Goal: Information Seeking & Learning: Stay updated

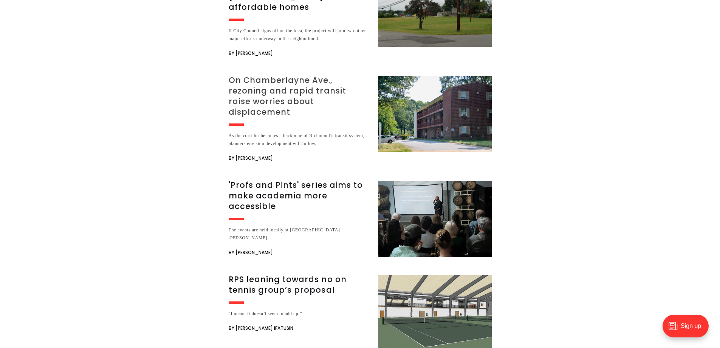
scroll to position [1777, 0]
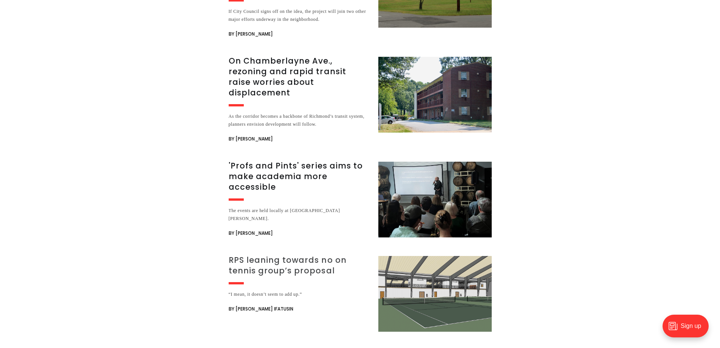
click at [284, 254] on h3 "RPS leaning towards no on tennis group’s proposal" at bounding box center [299, 264] width 141 height 21
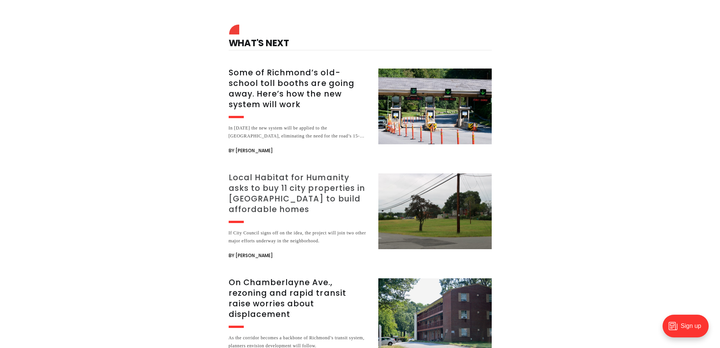
scroll to position [1097, 0]
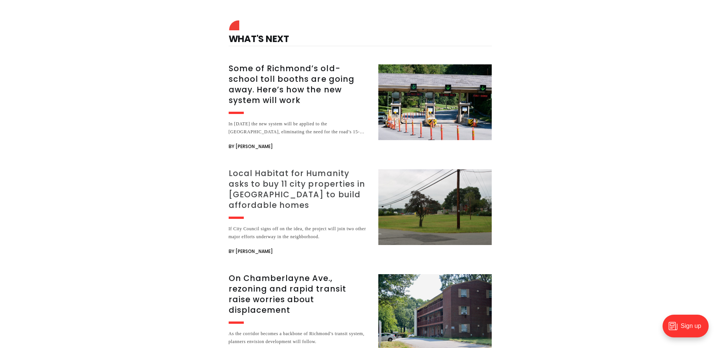
click at [307, 183] on h3 "Local Habitat for Humanity asks to buy 11 city properties in [GEOGRAPHIC_DATA] …" at bounding box center [299, 189] width 141 height 42
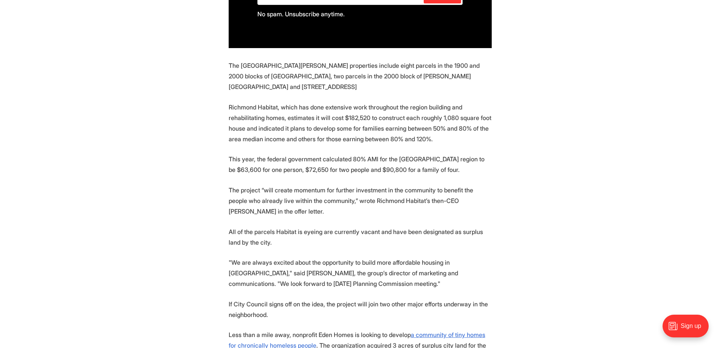
scroll to position [681, 0]
